Goal: Information Seeking & Learning: Learn about a topic

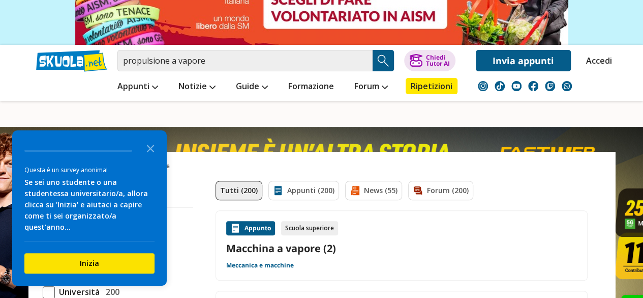
scroll to position [102, 0]
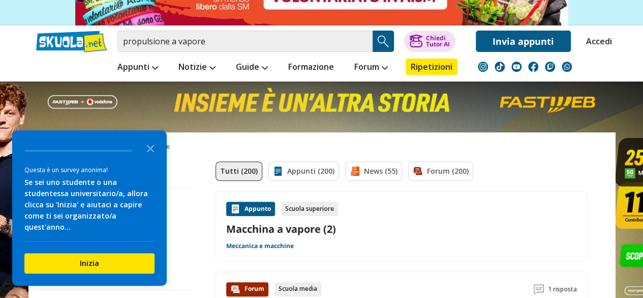
click at [329, 229] on link "Macchina a vapore (2)" at bounding box center [401, 229] width 351 height 14
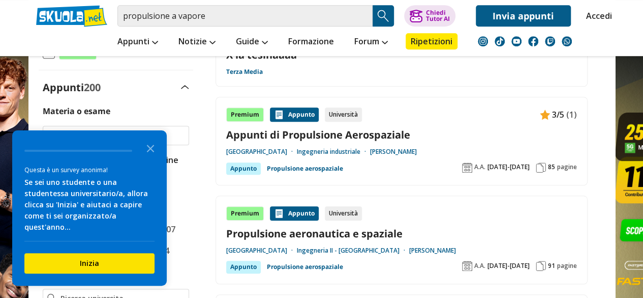
scroll to position [509, 0]
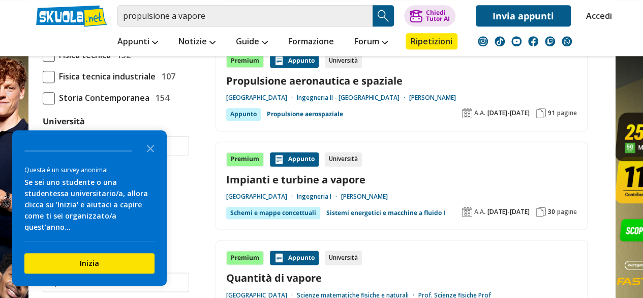
click at [328, 180] on link "Impianti e turbine a vapore" at bounding box center [401, 179] width 351 height 14
click at [249, 91] on div "Premium Appunto Università Propulsione aeronautica e spaziale Università degli …" at bounding box center [401, 86] width 351 height 67
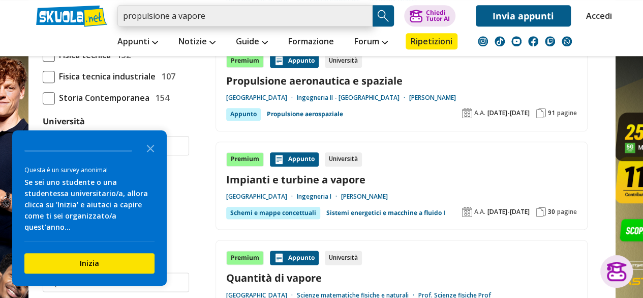
click at [245, 19] on input "propulsione a vapore" at bounding box center [244, 15] width 255 height 21
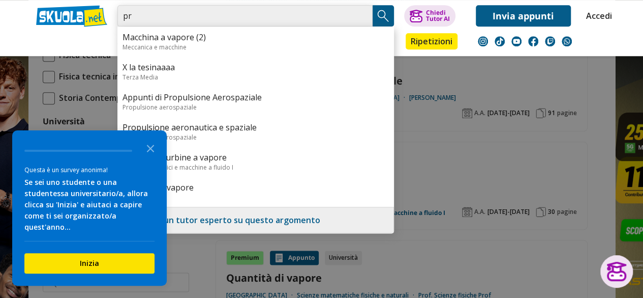
type input "p"
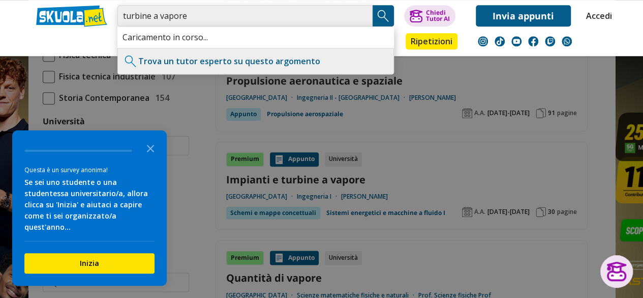
type input "turbine a vapore"
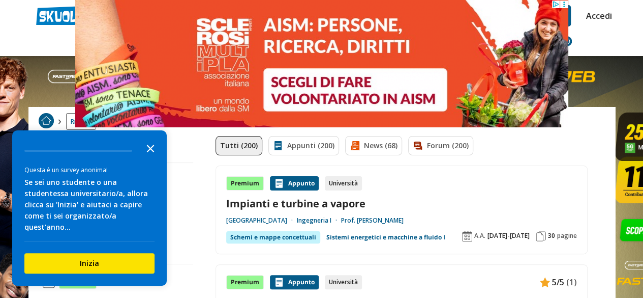
click at [153, 157] on icon "Close the survey" at bounding box center [150, 147] width 20 height 20
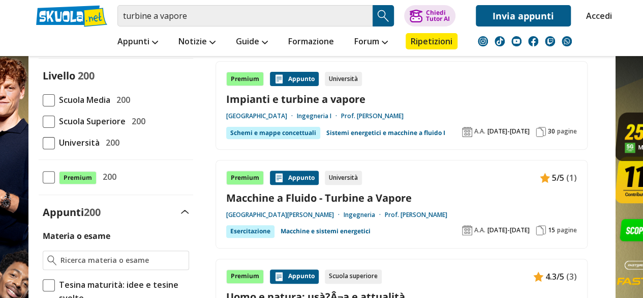
scroll to position [153, 0]
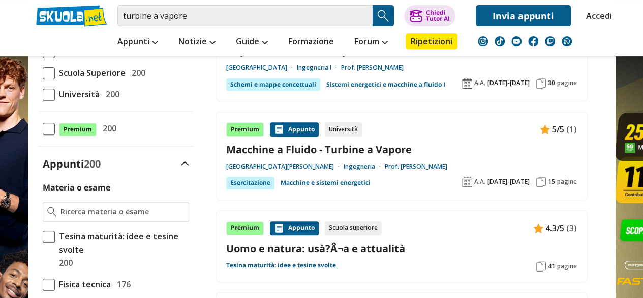
click at [367, 146] on link "Macchine a Fluido - Turbine a Vapore" at bounding box center [401, 149] width 351 height 14
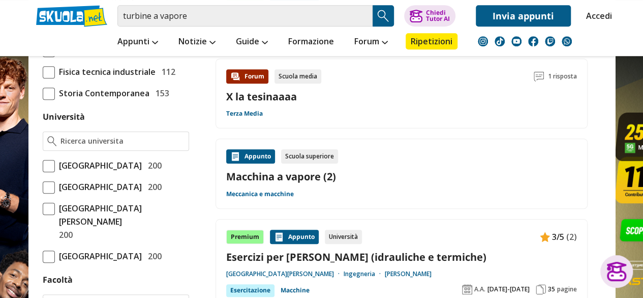
scroll to position [407, 0]
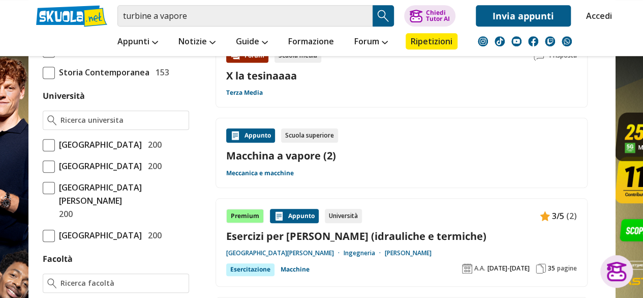
click at [322, 239] on link "Esercizi per Esame Macchine (idrauliche e termiche)" at bounding box center [401, 236] width 351 height 14
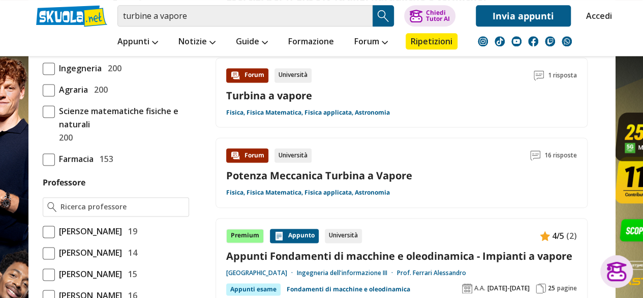
scroll to position [661, 0]
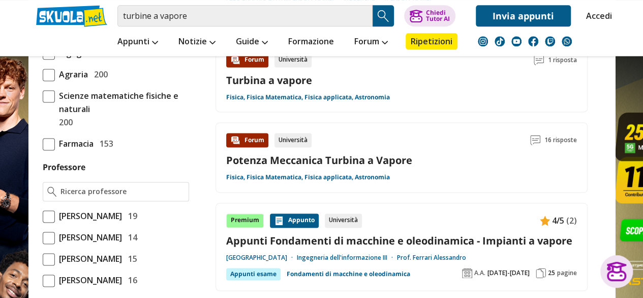
click at [330, 235] on link "Appunti Fondamenti di macchine e oleodinamica - Impianti a vapore" at bounding box center [401, 240] width 351 height 14
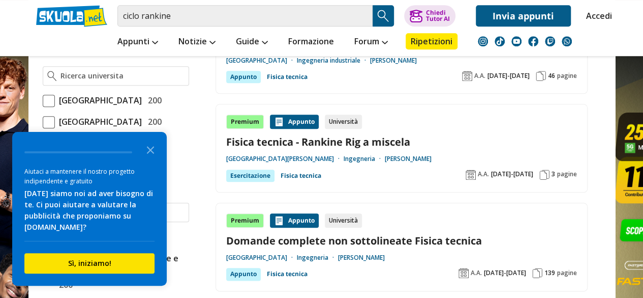
scroll to position [509, 0]
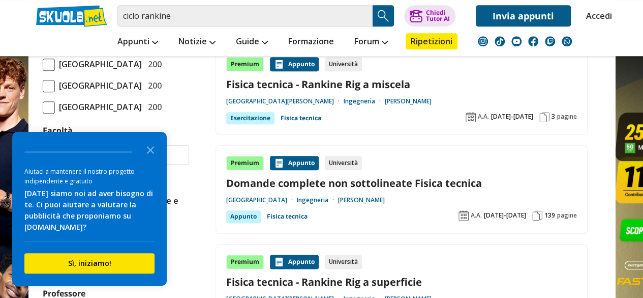
click at [151, 143] on icon "Close the survey" at bounding box center [150, 149] width 20 height 20
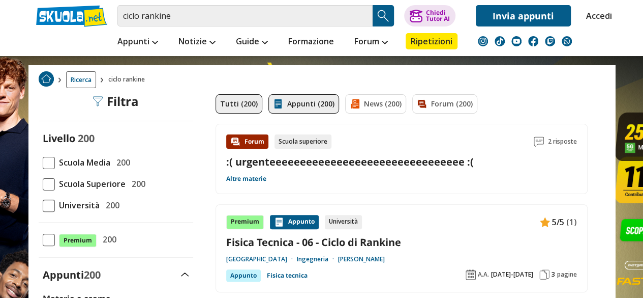
scroll to position [0, 0]
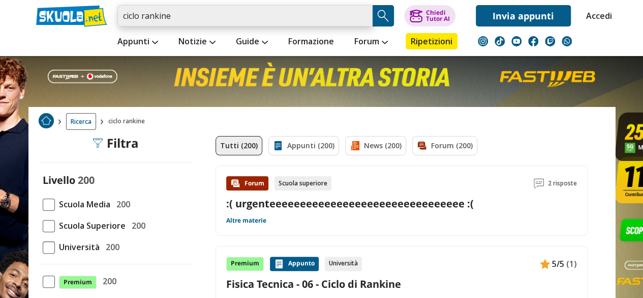
click at [282, 19] on input "ciclo rankine" at bounding box center [244, 15] width 255 height 21
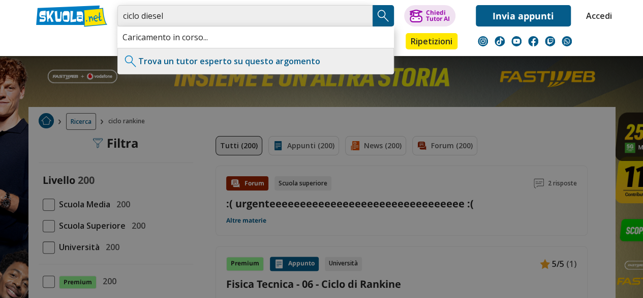
type input "ciclo diesel"
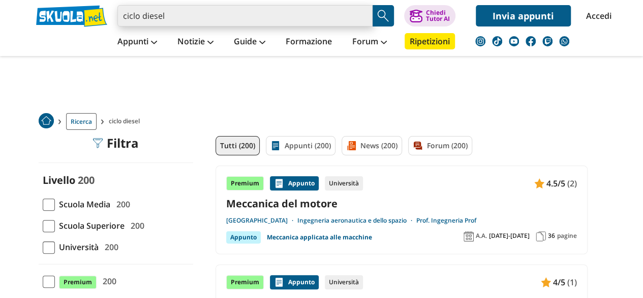
click at [166, 10] on input "ciclo diesel" at bounding box center [244, 15] width 255 height 21
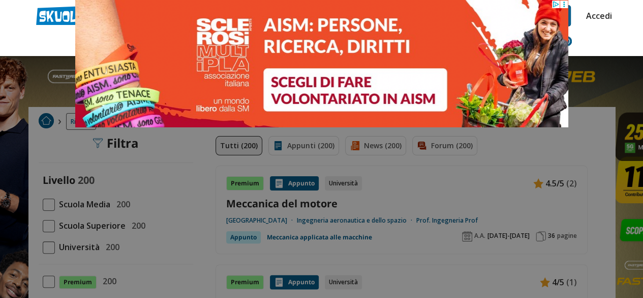
click at [525, 180] on div at bounding box center [321, 149] width 643 height 298
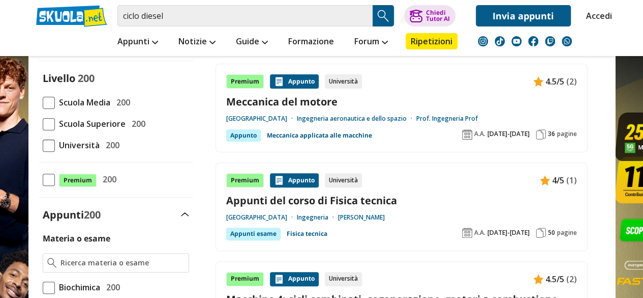
scroll to position [153, 0]
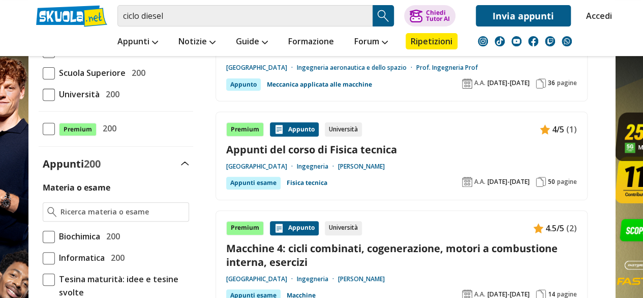
click at [363, 255] on link "Macchine 4: cicli combinati, cogenerazione, motori a combustione interna, eserc…" at bounding box center [401, 254] width 351 height 27
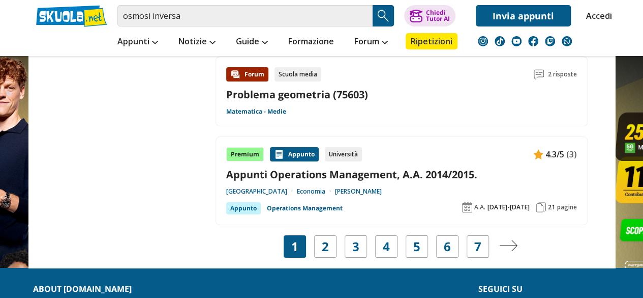
scroll to position [1882, 0]
